Goal: Information Seeking & Learning: Learn about a topic

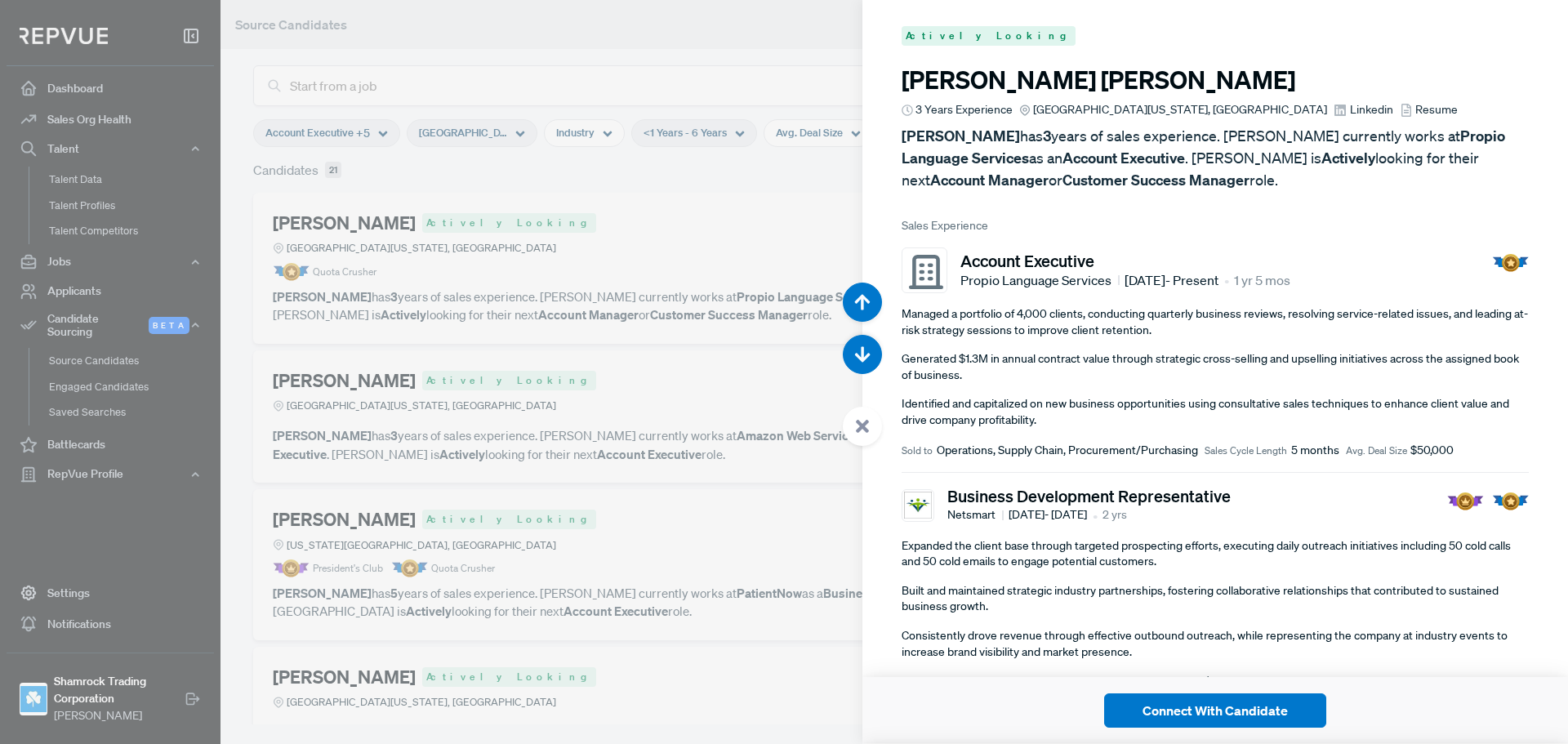
scroll to position [14139, 0]
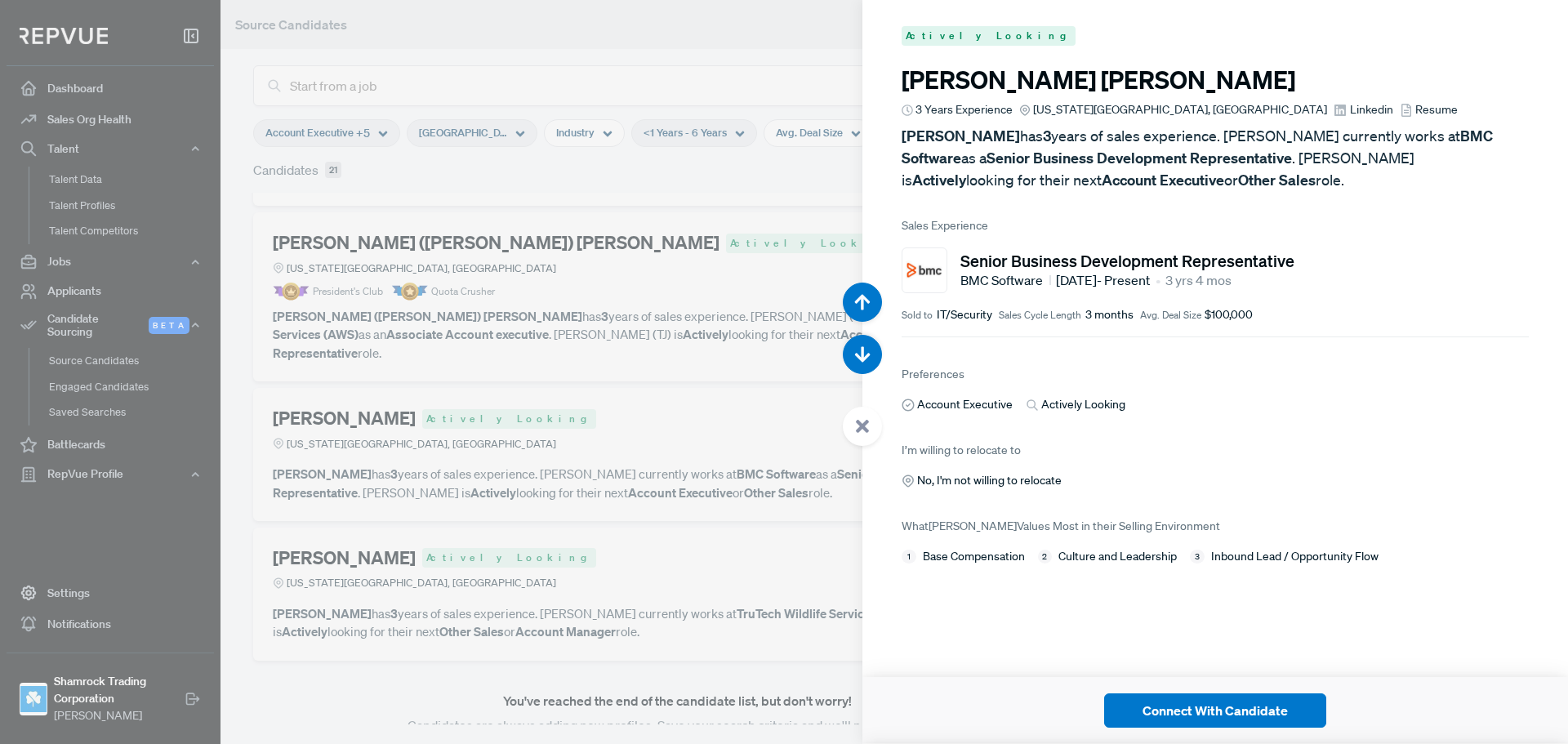
click at [1252, 414] on article "Actively Looking [PERSON_NAME] 3 Years Experience [US_STATE][GEOGRAPHIC_DATA], …" at bounding box center [1215, 296] width 705 height 591
click at [1329, 347] on article "Actively Looking [PERSON_NAME] 3 Years Experience [US_STATE][GEOGRAPHIC_DATA], …" at bounding box center [1215, 296] width 705 height 591
click at [687, 403] on div at bounding box center [784, 372] width 1568 height 744
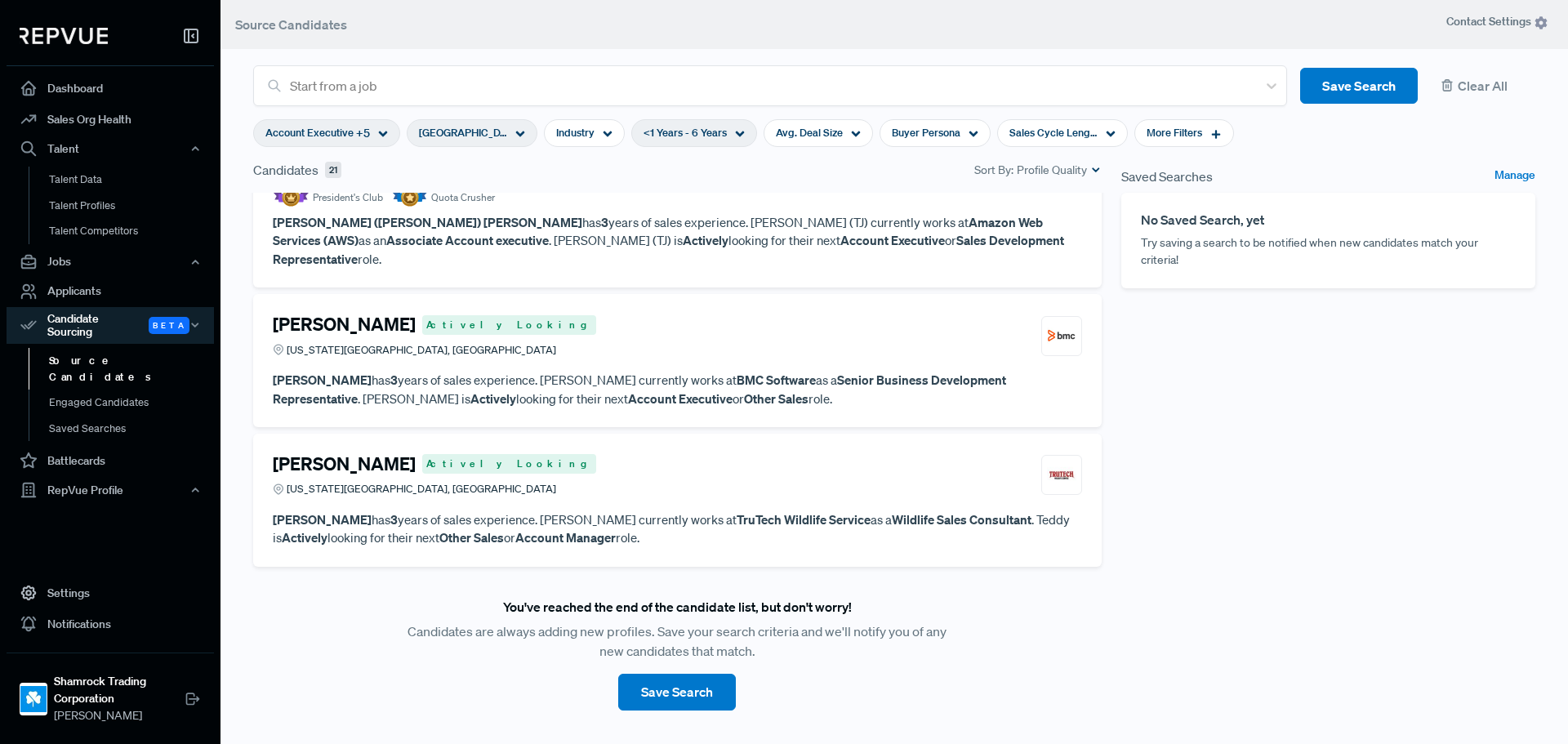
scroll to position [2709, 0]
click at [675, 463] on div "[PERSON_NAME] Actively [GEOGRAPHIC_DATA][US_STATE], [GEOGRAPHIC_DATA]" at bounding box center [677, 474] width 809 height 44
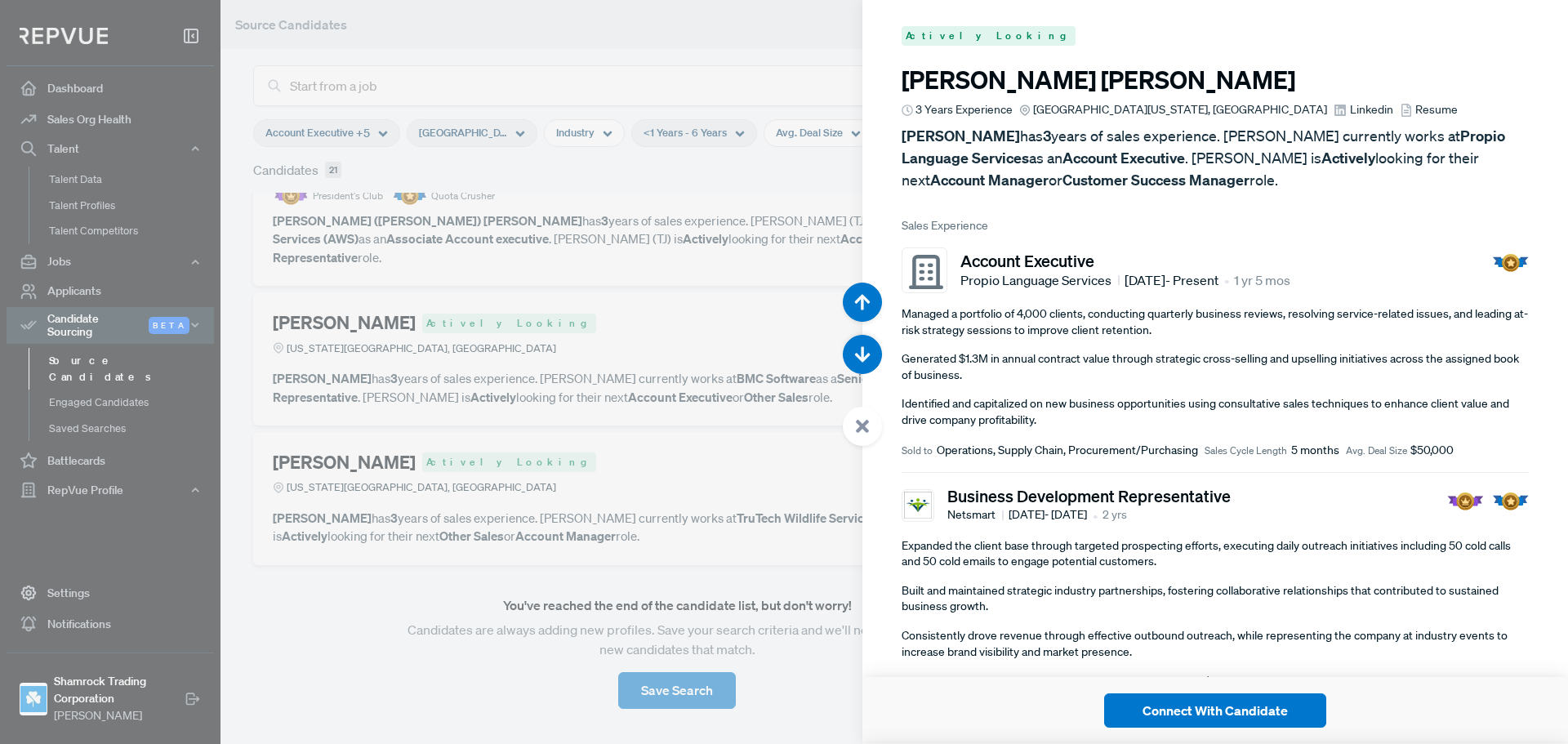
scroll to position [14883, 0]
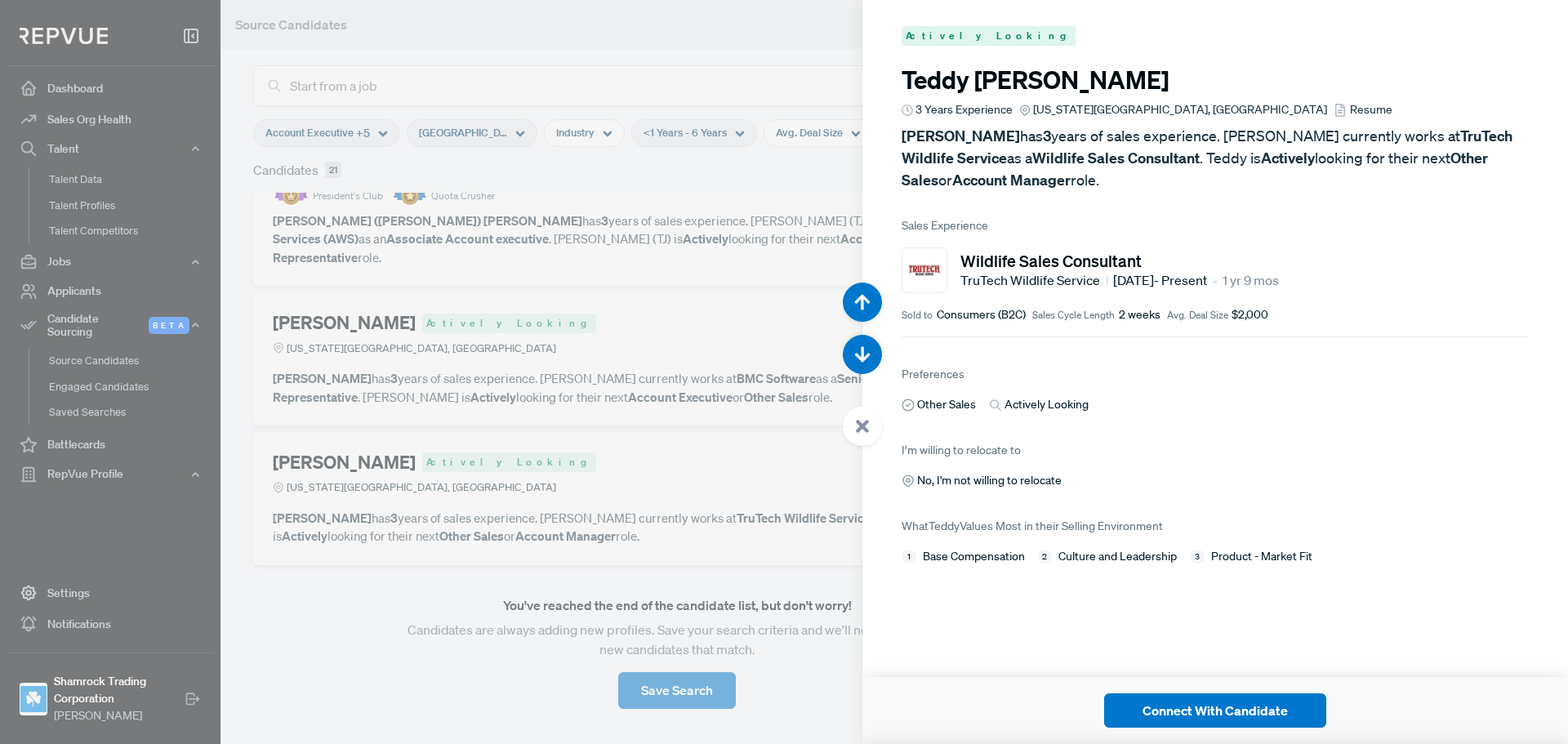
click at [1343, 492] on article "Actively Looking [PERSON_NAME] 3 Years Experience [US_STATE][GEOGRAPHIC_DATA], …" at bounding box center [1215, 296] width 705 height 591
click at [1350, 109] on span "Resume" at bounding box center [1371, 109] width 42 height 17
click at [1207, 275] on span "[DATE] - Present" at bounding box center [1160, 280] width 94 height 20
click at [572, 357] on div at bounding box center [784, 372] width 1568 height 744
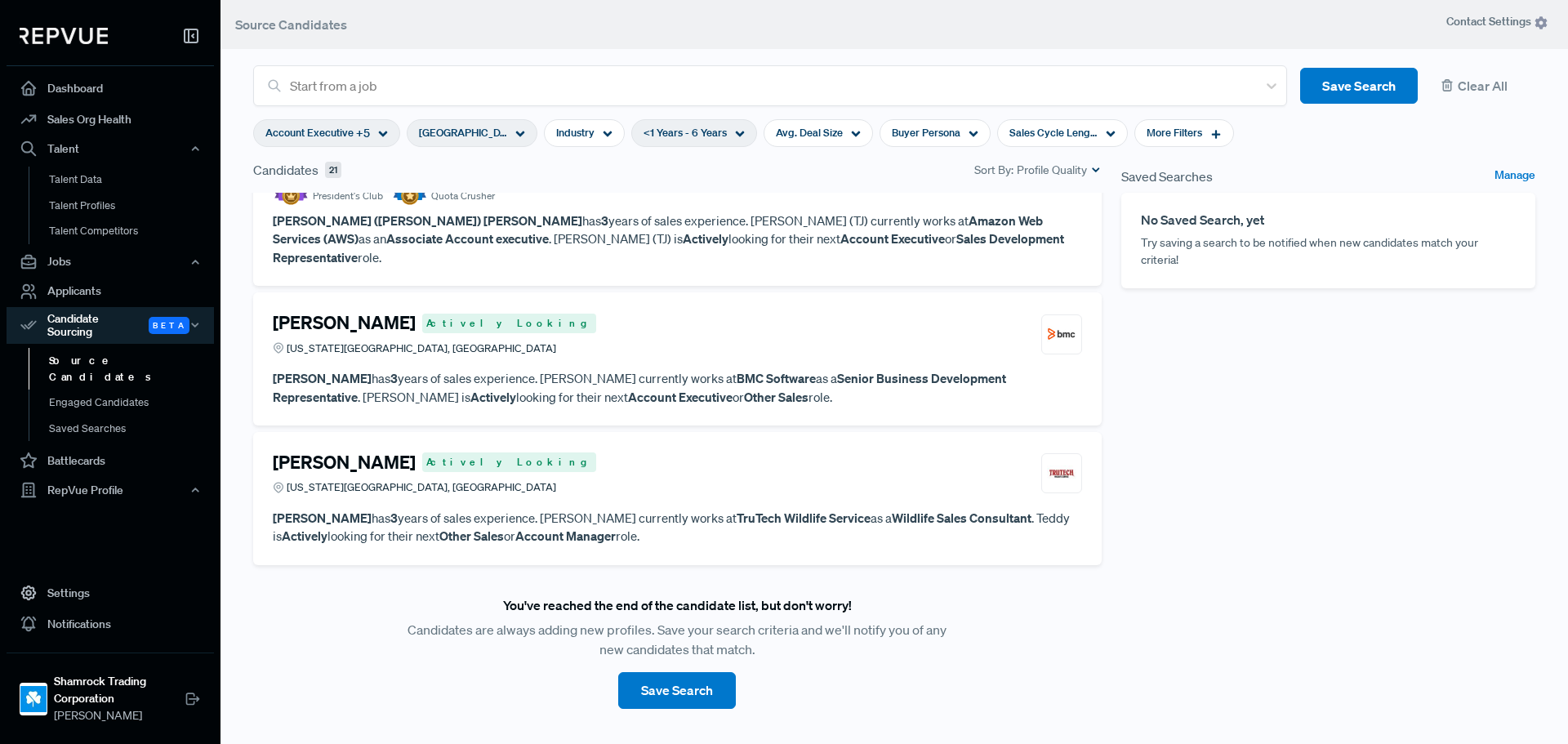
click at [582, 511] on p "[PERSON_NAME] has 3 years of sales experience. [PERSON_NAME] currently works at…" at bounding box center [677, 527] width 809 height 36
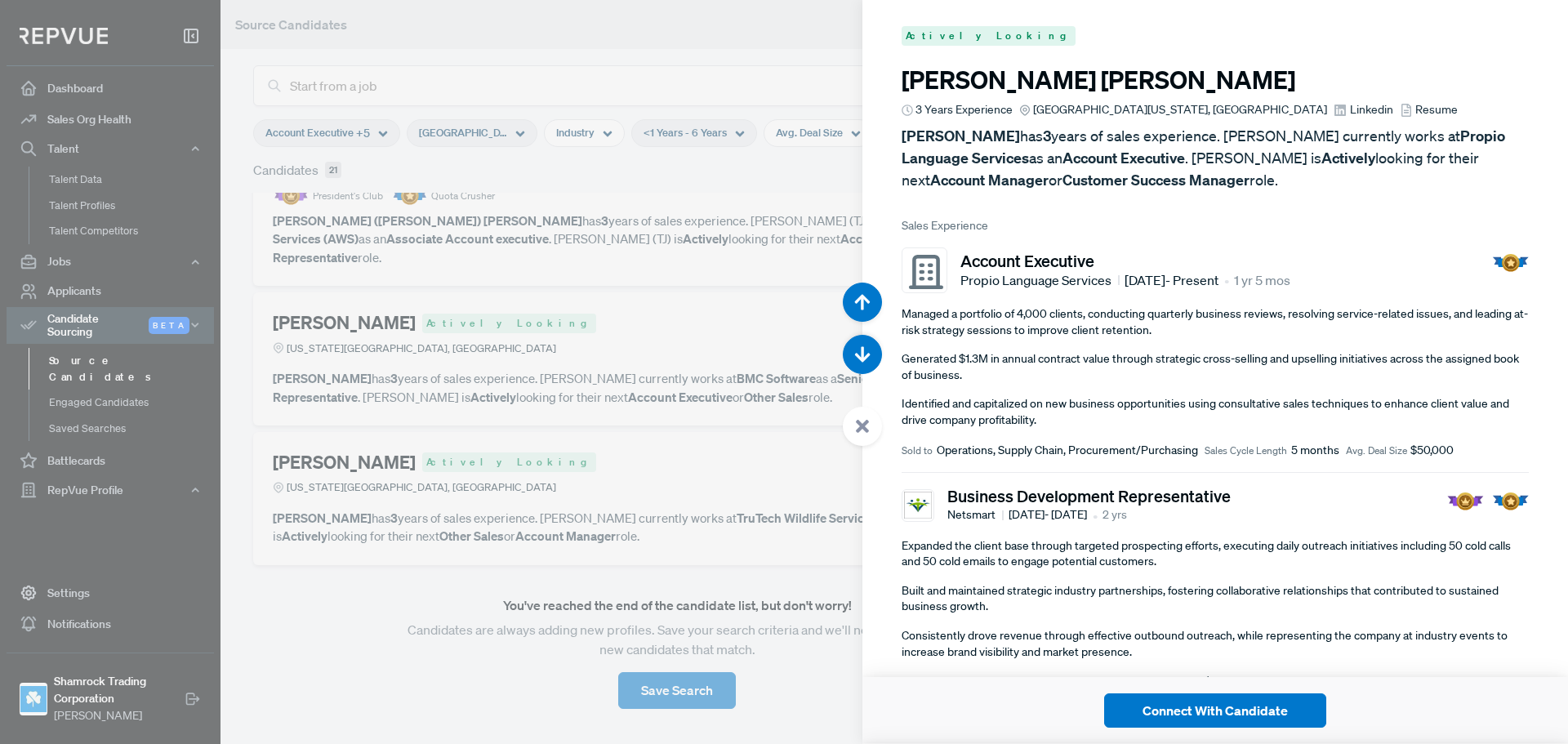
scroll to position [14883, 0]
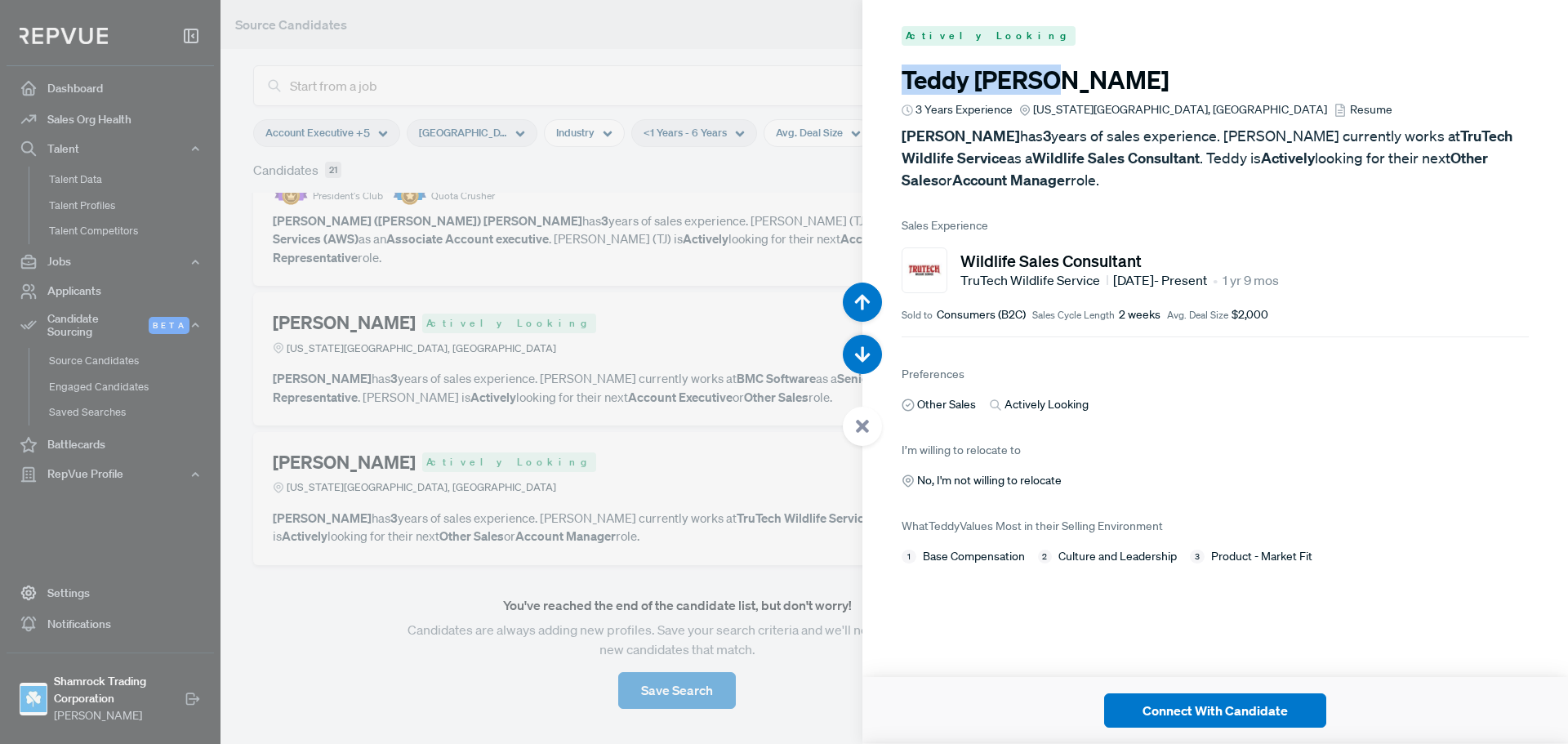
drag, startPoint x: 1059, startPoint y: 80, endPoint x: 906, endPoint y: 82, distance: 153.0
click at [906, 82] on h3 "[PERSON_NAME]" at bounding box center [1215, 80] width 627 height 29
copy h3 "[PERSON_NAME]"
click at [729, 271] on div at bounding box center [784, 372] width 1568 height 744
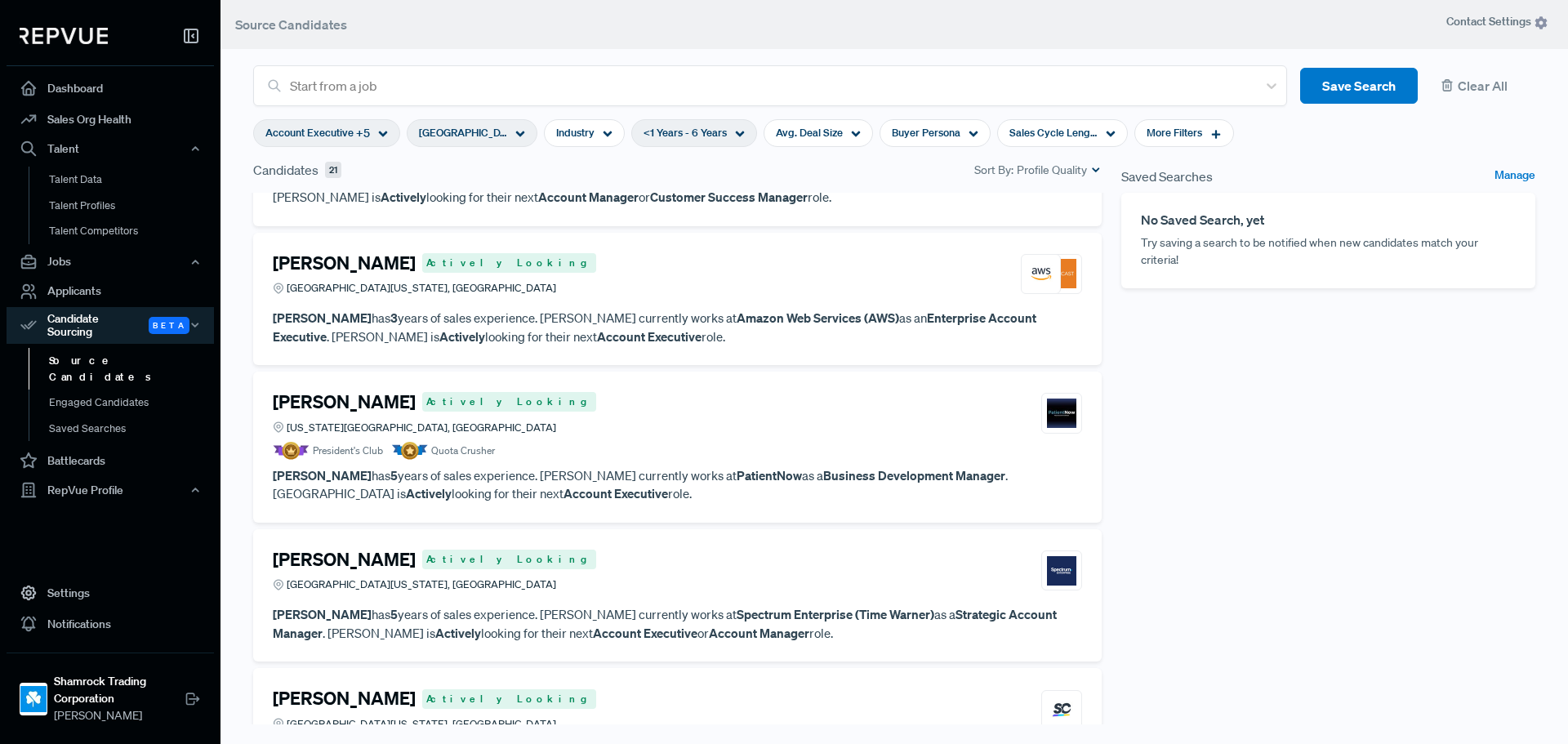
scroll to position [95, 0]
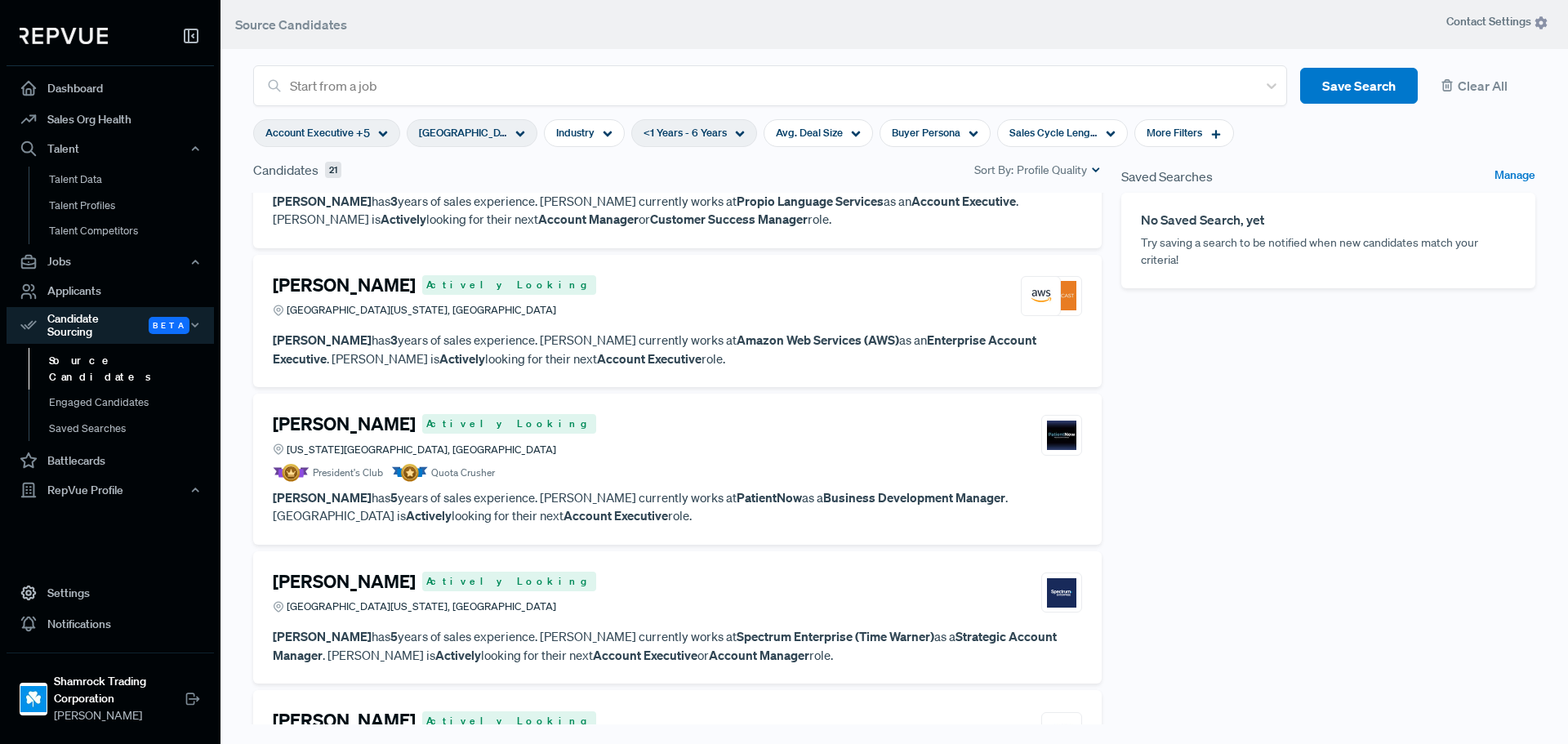
click at [735, 132] on icon at bounding box center [740, 134] width 9 height 9
type input "6 Years"
drag, startPoint x: 609, startPoint y: 217, endPoint x: 695, endPoint y: 222, distance: 86.1
click at [695, 222] on div "<1Y 10Y+" at bounding box center [691, 215] width 228 height 17
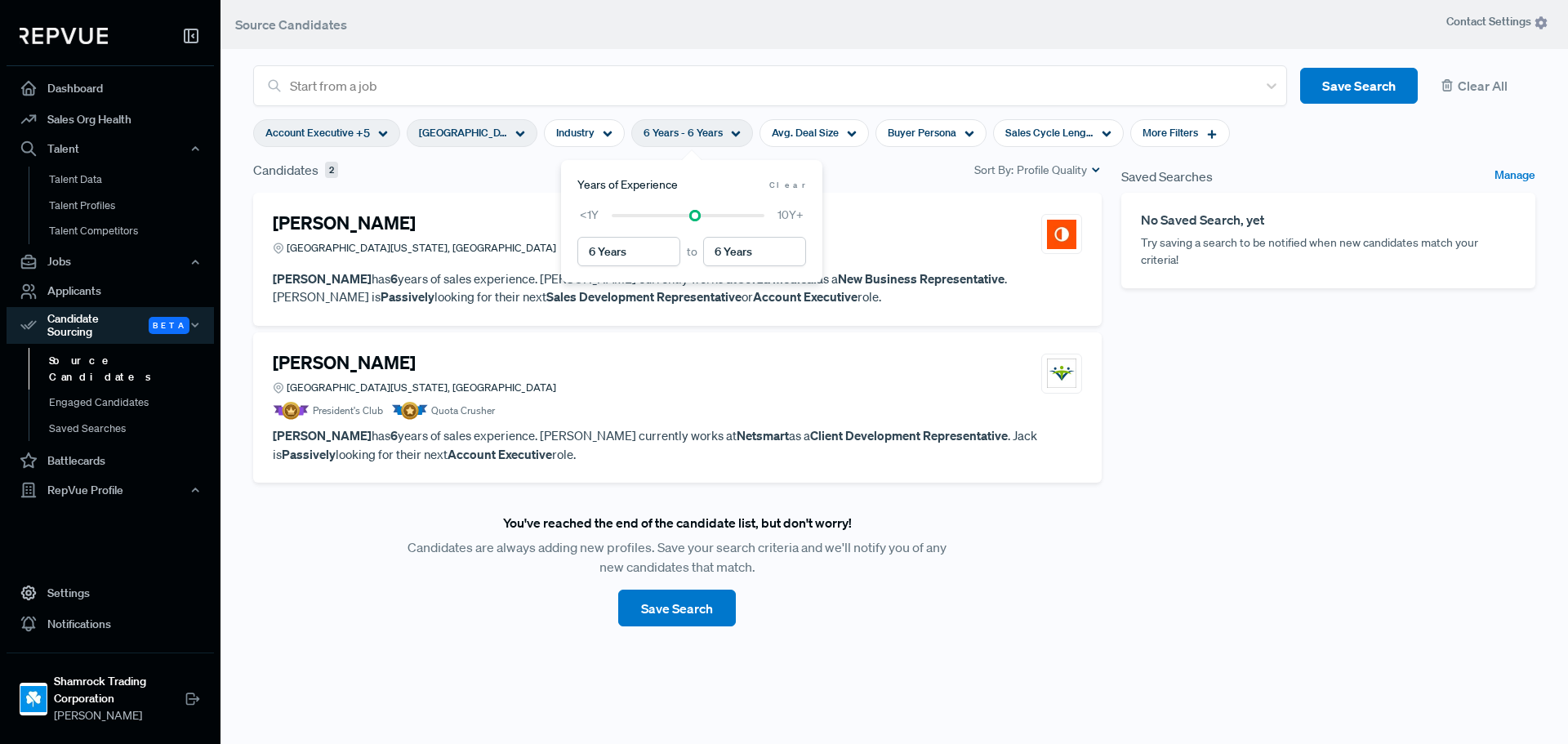
scroll to position [0, 0]
type input "8 Years"
drag, startPoint x: 695, startPoint y: 217, endPoint x: 723, endPoint y: 215, distance: 28.1
click at [723, 215] on div at bounding box center [722, 215] width 11 height 11
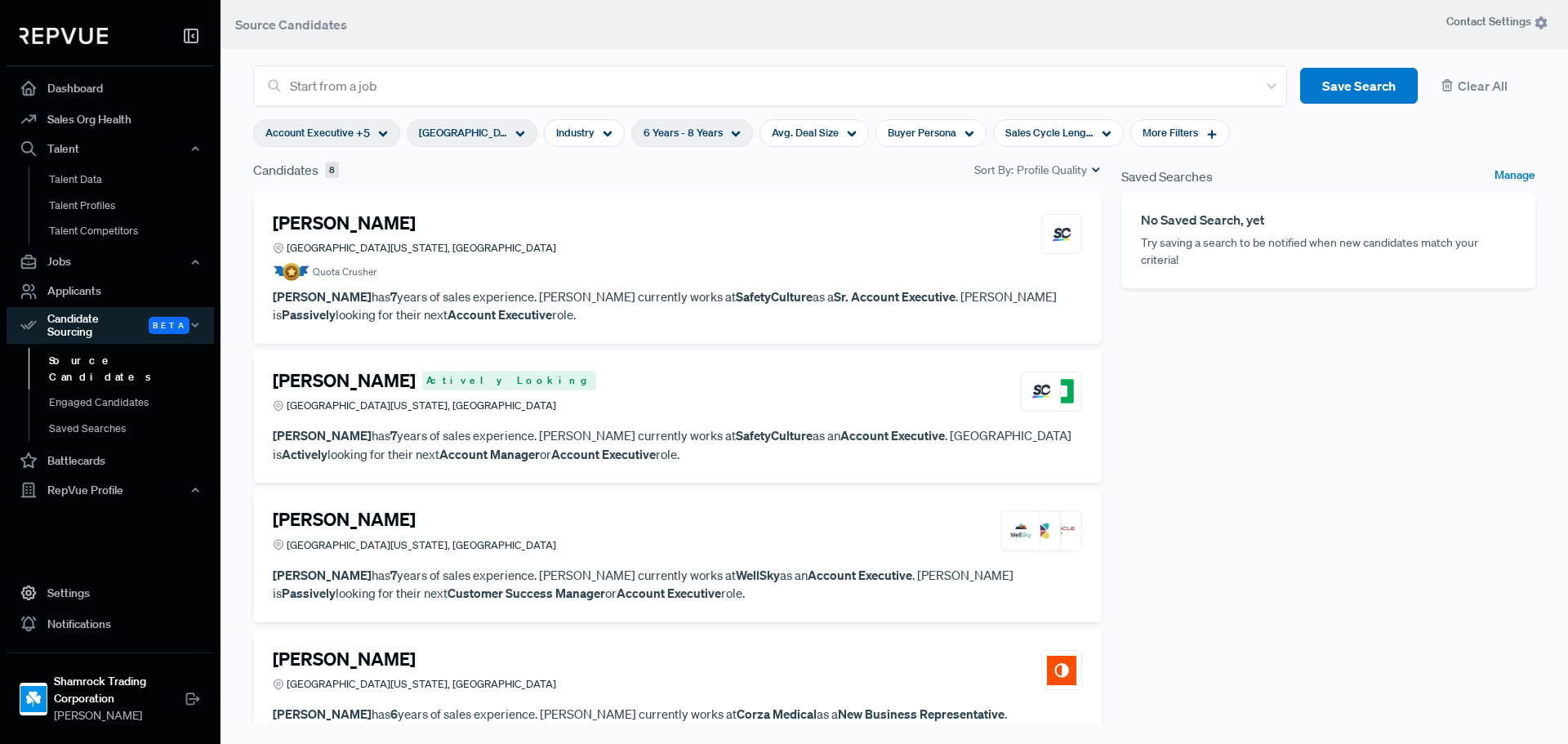
click at [1174, 411] on div "Saved Searches Manage No Saved Search, yet Try saving a search to be notified w…" at bounding box center [1328, 458] width 433 height 595
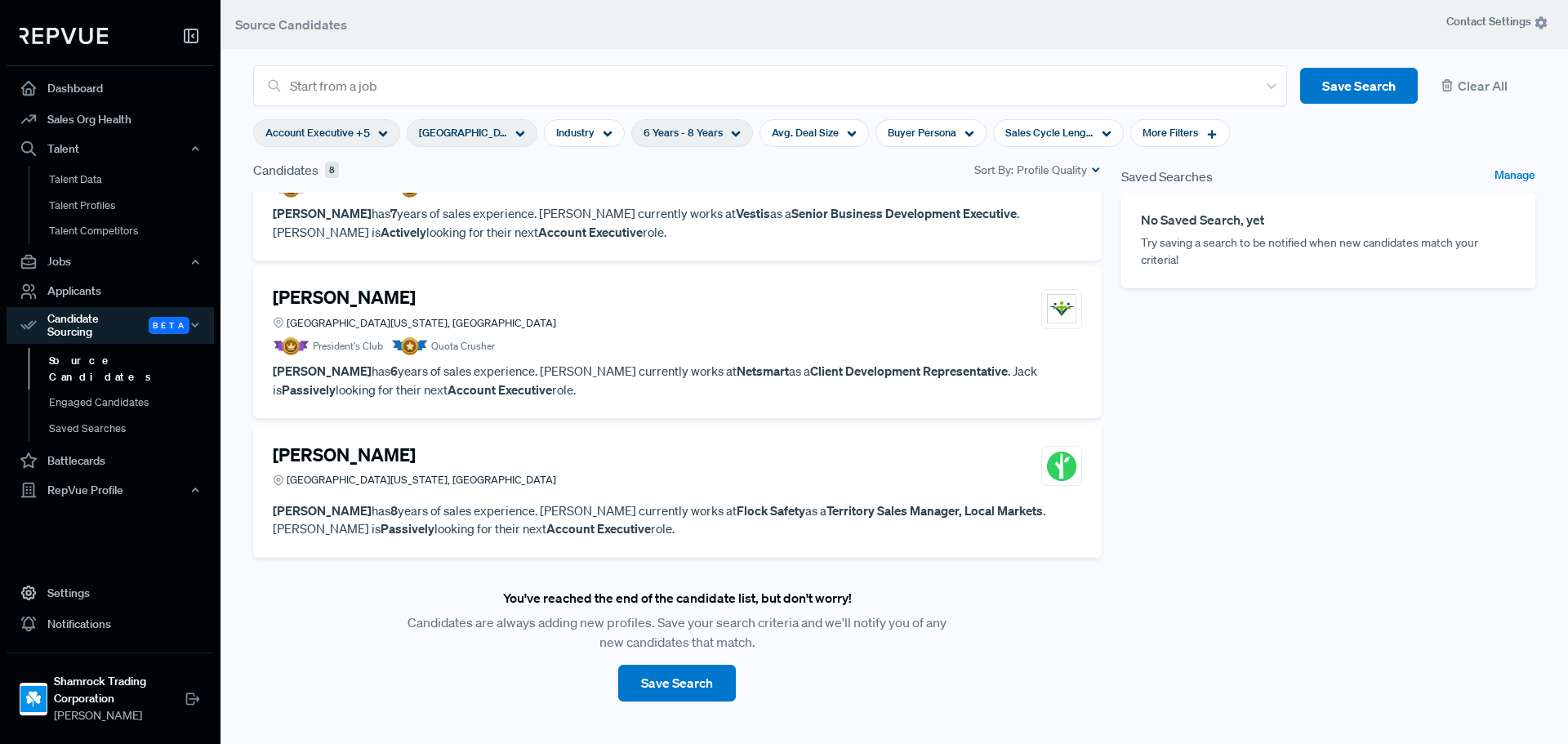
scroll to position [826, 0]
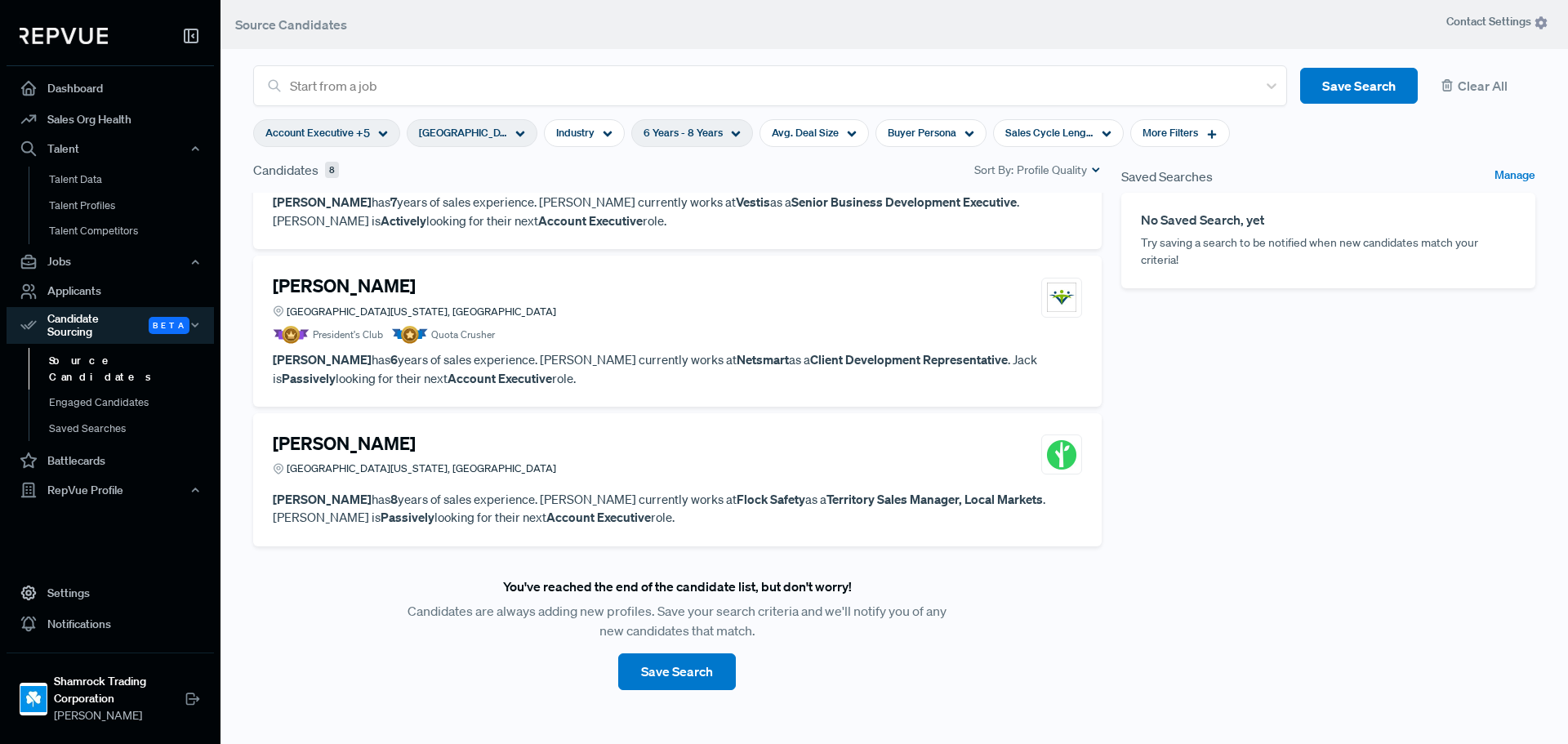
click at [655, 456] on div "[PERSON_NAME] [GEOGRAPHIC_DATA][US_STATE], [GEOGRAPHIC_DATA]" at bounding box center [677, 455] width 809 height 44
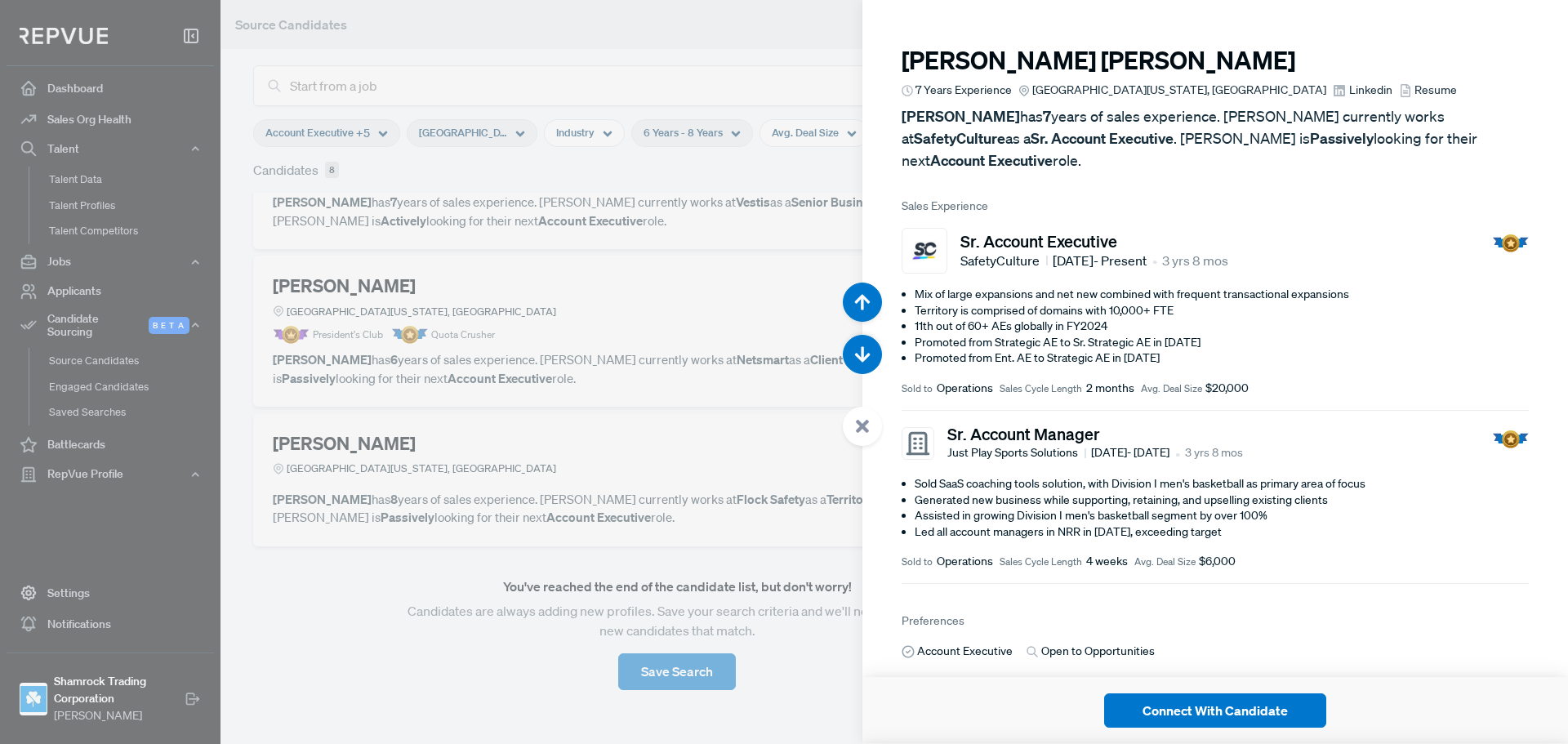
scroll to position [5209, 0]
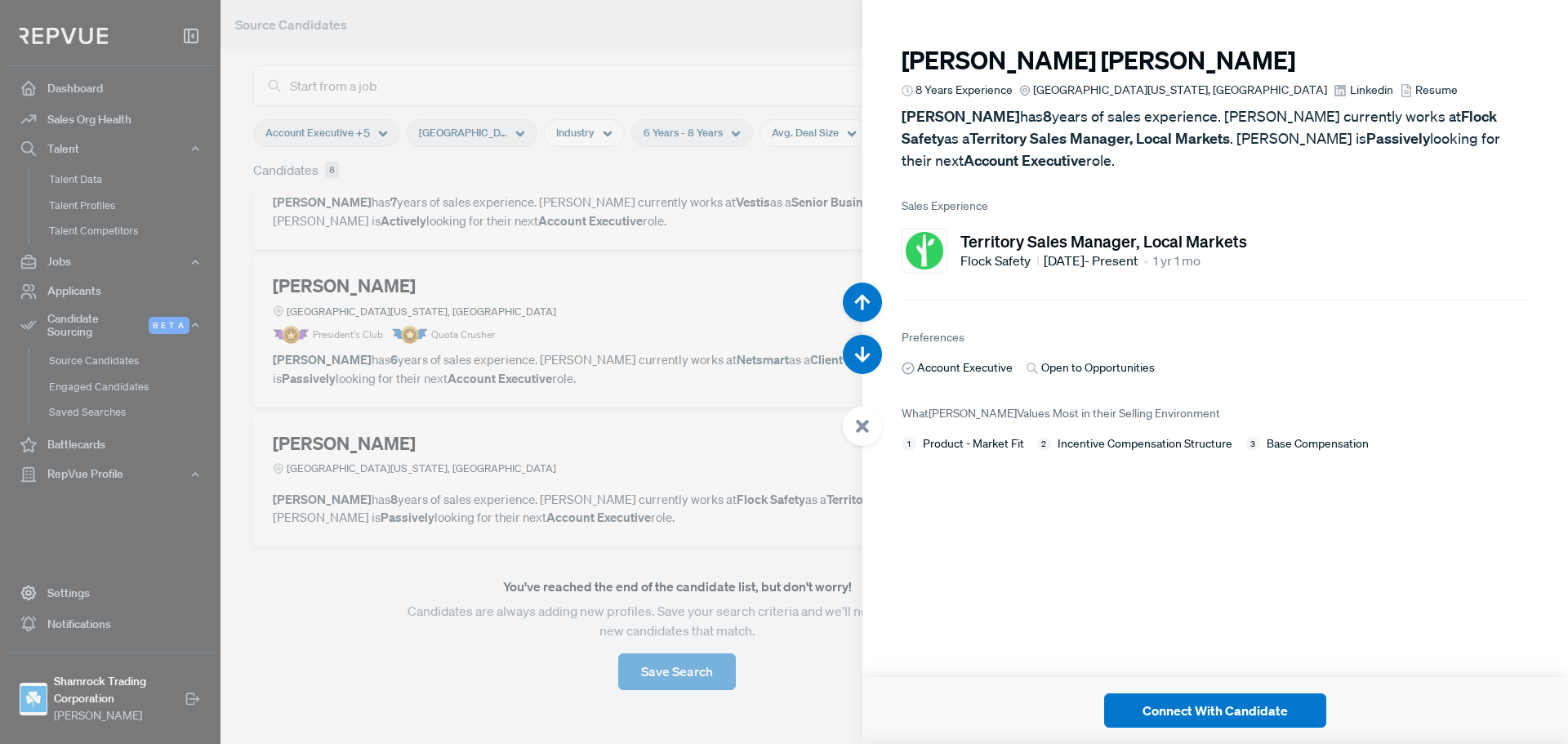
click at [1214, 541] on article "[PERSON_NAME] 8 Years Experience Greater [US_STATE][GEOGRAPHIC_DATA], [GEOGRAPH…" at bounding box center [1215, 372] width 705 height 744
click at [1214, 544] on article "[PERSON_NAME] 8 Years Experience Greater [US_STATE][GEOGRAPHIC_DATA], [GEOGRAPH…" at bounding box center [1215, 372] width 705 height 744
click at [1168, 543] on article "[PERSON_NAME] 8 Years Experience Greater [US_STATE][GEOGRAPHIC_DATA], [GEOGRAPH…" at bounding box center [1215, 372] width 705 height 744
click at [1448, 314] on article "[PERSON_NAME] 8 Years Experience Greater [US_STATE][GEOGRAPHIC_DATA], [GEOGRAPH…" at bounding box center [1215, 239] width 705 height 478
click at [1314, 315] on article "[PERSON_NAME] 8 Years Experience Greater [US_STATE][GEOGRAPHIC_DATA], [GEOGRAPH…" at bounding box center [1215, 239] width 705 height 478
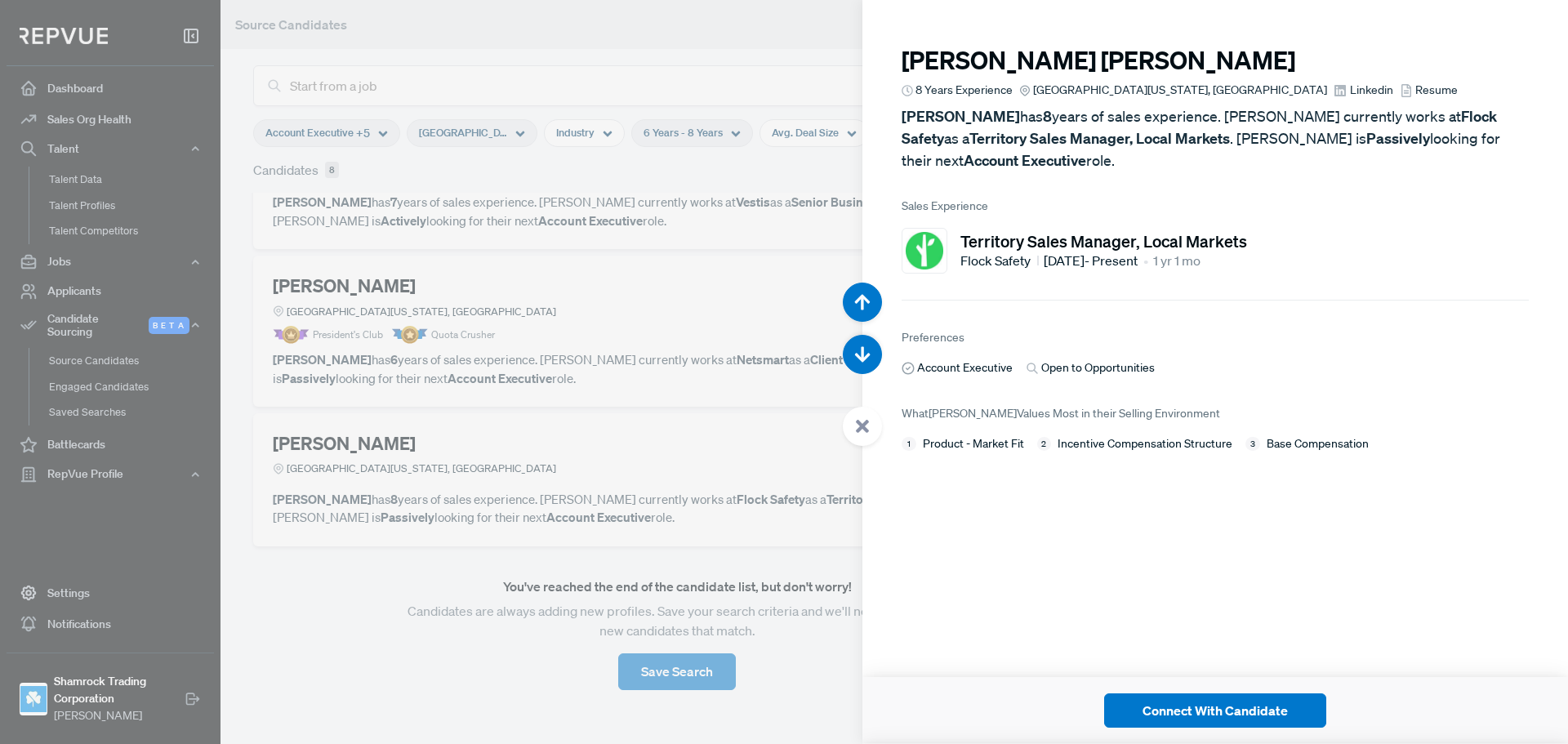
click at [1317, 184] on article "[PERSON_NAME] 8 Years Experience Greater [US_STATE][GEOGRAPHIC_DATA], [GEOGRAPH…" at bounding box center [1215, 239] width 705 height 478
click at [1294, 182] on article "[PERSON_NAME] 8 Years Experience Greater [US_STATE][GEOGRAPHIC_DATA], [GEOGRAPH…" at bounding box center [1215, 239] width 705 height 478
click at [1316, 191] on article "[PERSON_NAME] 8 Years Experience Greater [US_STATE][GEOGRAPHIC_DATA], [GEOGRAPH…" at bounding box center [1215, 239] width 705 height 478
click at [1328, 269] on div "Territory Sales Manager, Local Markets Flock Safety [DATE] - Present • 1 yr 1 mo" at bounding box center [1215, 251] width 627 height 46
click at [1334, 401] on article "[PERSON_NAME] 8 Years Experience Greater [US_STATE][GEOGRAPHIC_DATA], [GEOGRAPH…" at bounding box center [1215, 239] width 705 height 478
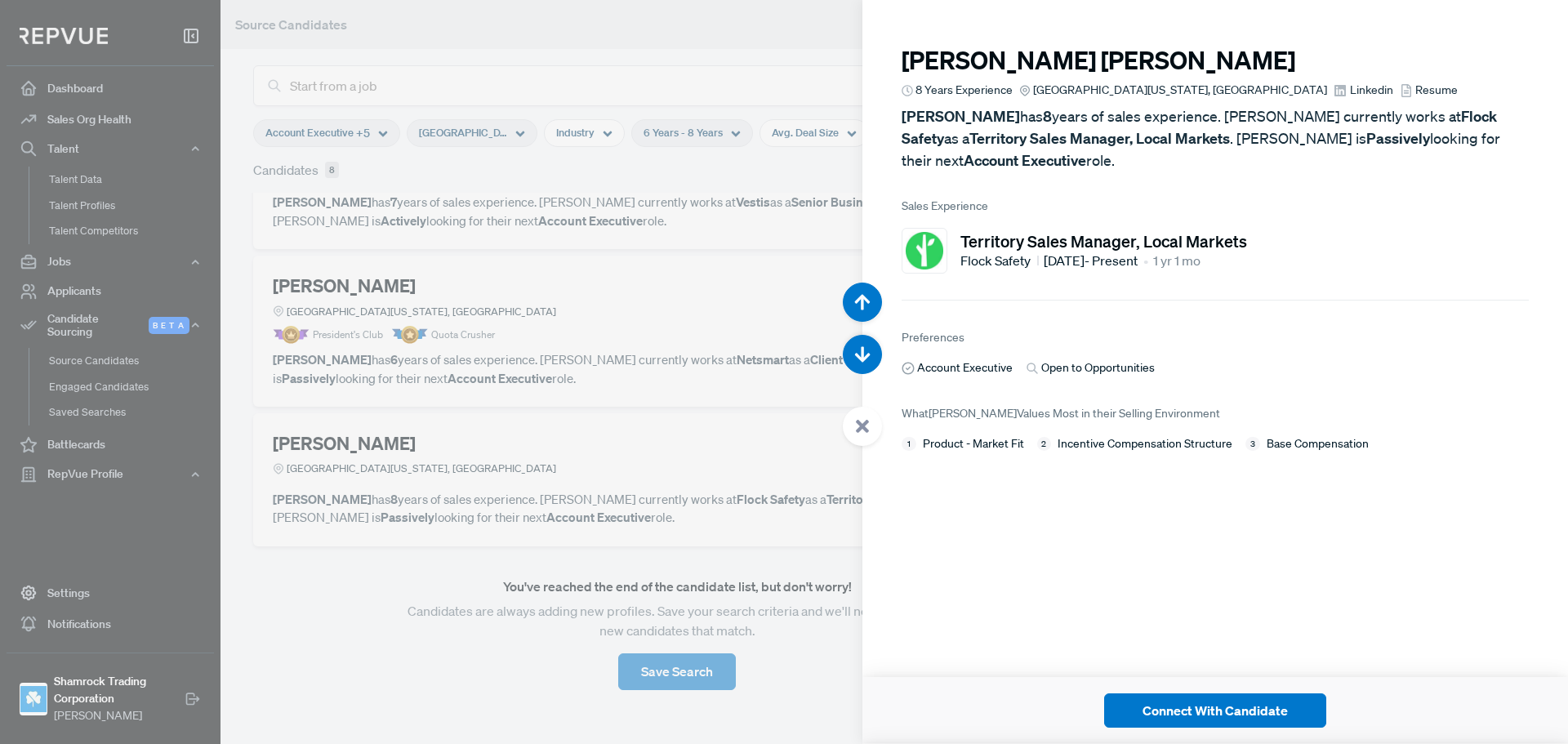
click at [1350, 87] on span "Linkedin" at bounding box center [1372, 90] width 43 height 17
click at [1362, 209] on span "Sales Experience" at bounding box center [1215, 206] width 627 height 17
click at [1212, 343] on article "Preferences Account Executive Open to Opportunities" at bounding box center [1215, 351] width 627 height 50
drag, startPoint x: 1106, startPoint y: 302, endPoint x: 1096, endPoint y: 303, distance: 10.0
click at [1106, 302] on article "[PERSON_NAME] 8 Years Experience Greater [US_STATE][GEOGRAPHIC_DATA], [GEOGRAPH…" at bounding box center [1215, 239] width 705 height 478
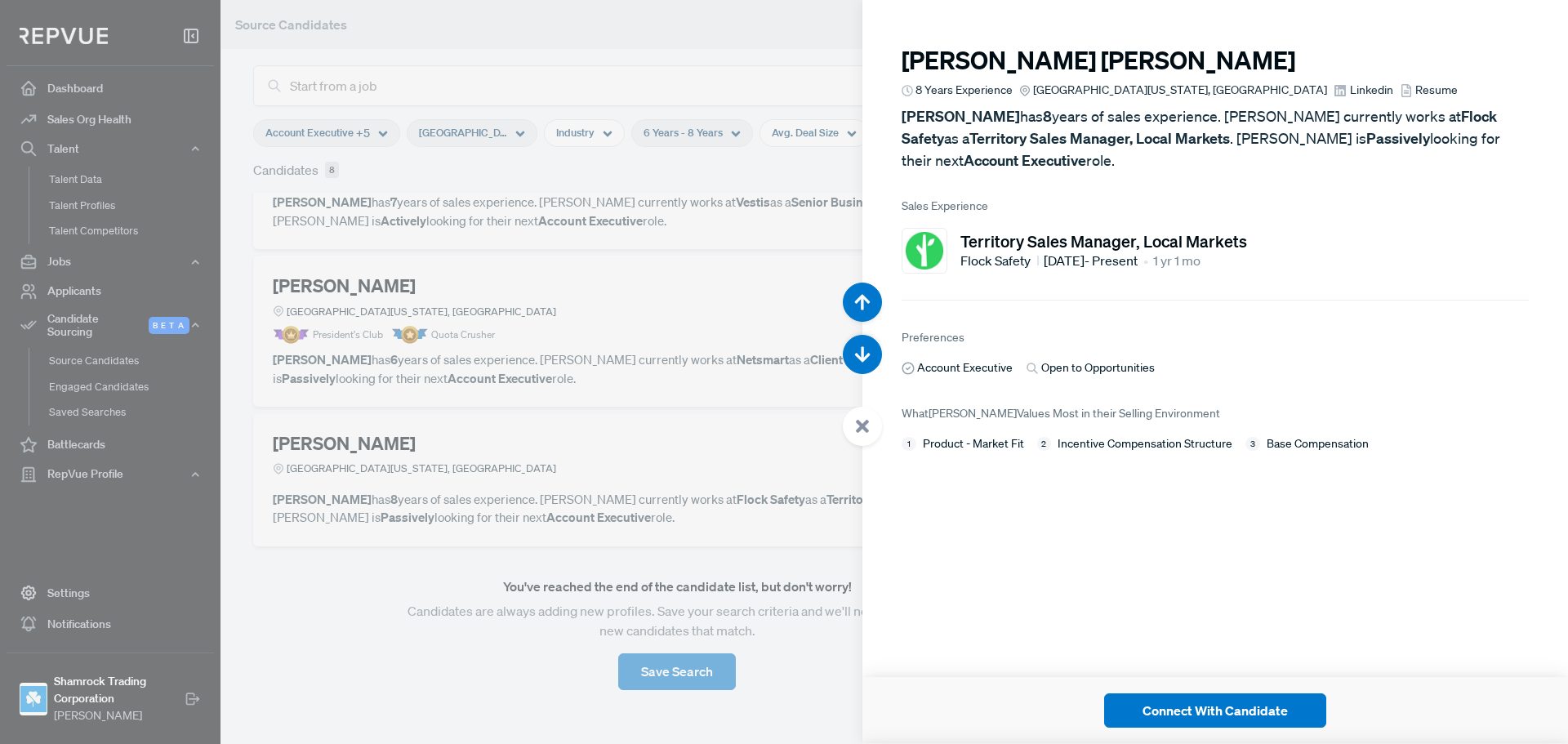
click at [1152, 558] on article "[PERSON_NAME] 8 Years Experience Greater [US_STATE][GEOGRAPHIC_DATA], [GEOGRAPH…" at bounding box center [1215, 372] width 705 height 744
click at [967, 570] on article "[PERSON_NAME] 8 Years Experience Greater [US_STATE][GEOGRAPHIC_DATA], [GEOGRAPH…" at bounding box center [1215, 372] width 705 height 744
click at [1350, 85] on span "Linkedin" at bounding box center [1372, 90] width 43 height 17
drag, startPoint x: 505, startPoint y: 323, endPoint x: 883, endPoint y: 200, distance: 397.5
click at [508, 323] on div at bounding box center [784, 372] width 1568 height 744
